Goal: Information Seeking & Learning: Learn about a topic

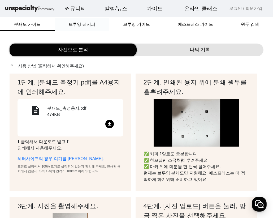
click at [91, 27] on span "브루잉 레시피" at bounding box center [81, 24] width 27 height 4
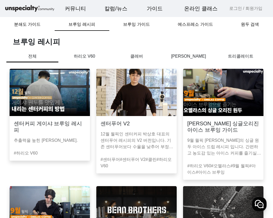
click at [196, 56] on p "[PERSON_NAME]" at bounding box center [189, 56] width 52 height 6
click at [191, 56] on p "[PERSON_NAME]" at bounding box center [189, 57] width 52 height 9
click at [189, 59] on p "[PERSON_NAME]" at bounding box center [189, 57] width 52 height 9
click at [194, 43] on h1 "브루잉 레시피" at bounding box center [140, 42] width 254 height 10
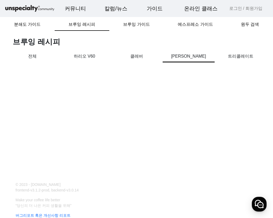
click at [33, 56] on p "전체" at bounding box center [32, 56] width 52 height 6
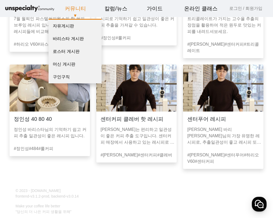
scroll to position [371, 0]
